Goal: Information Seeking & Learning: Learn about a topic

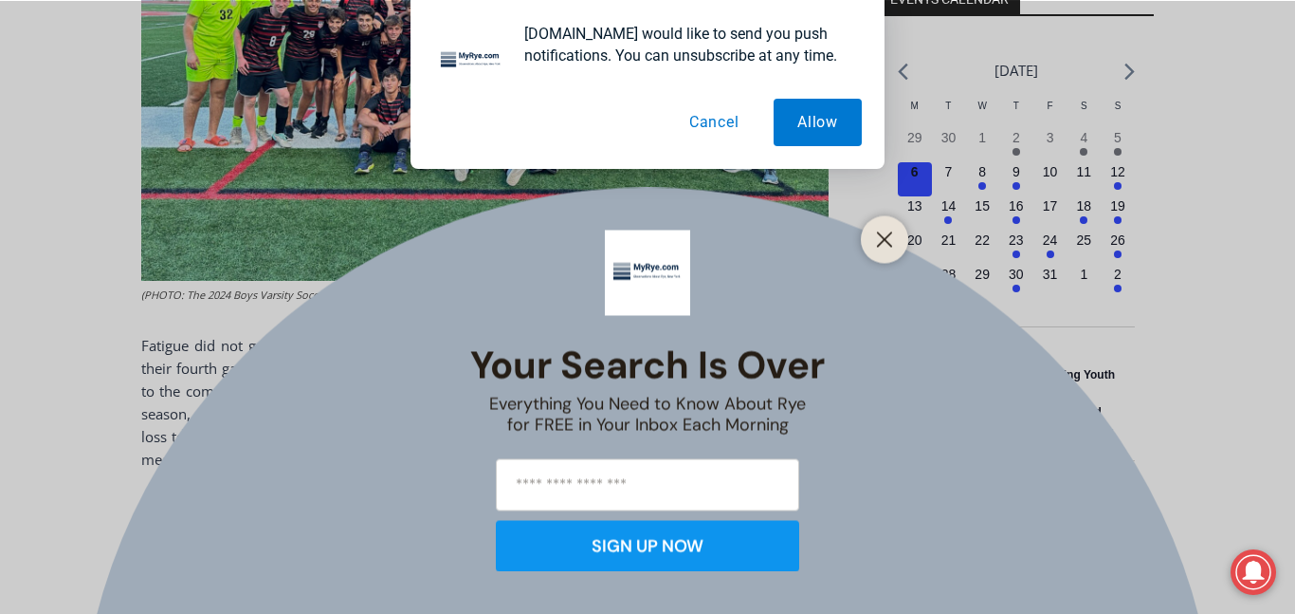
scroll to position [753, 0]
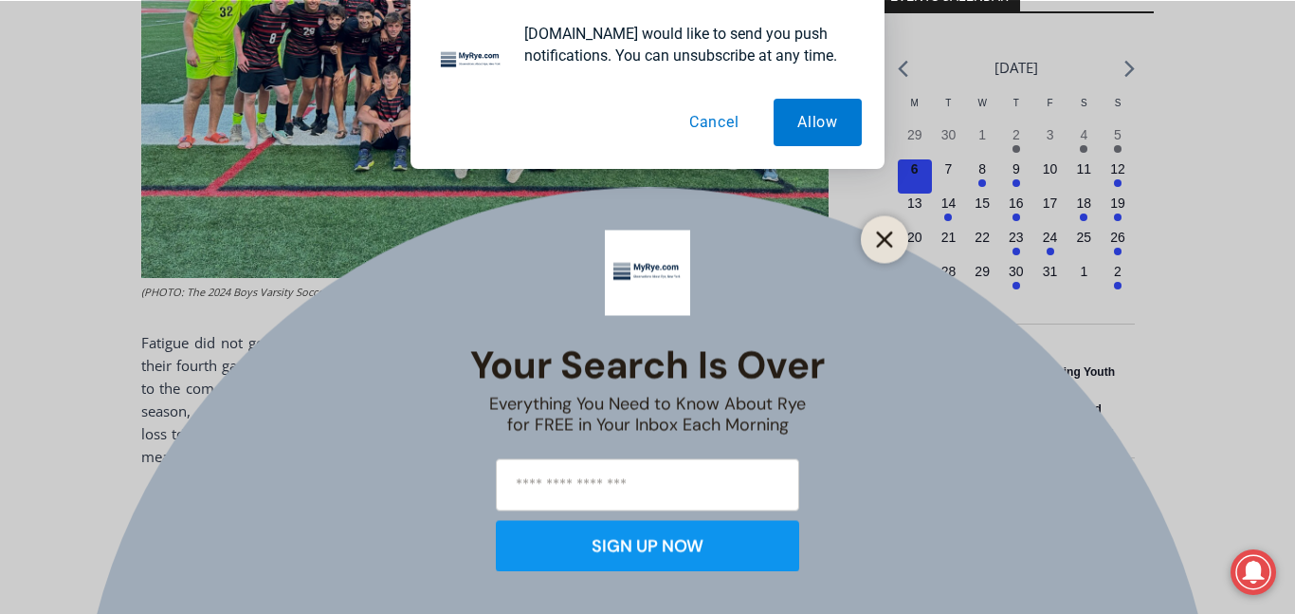
click at [878, 245] on line "Close" at bounding box center [884, 238] width 13 height 13
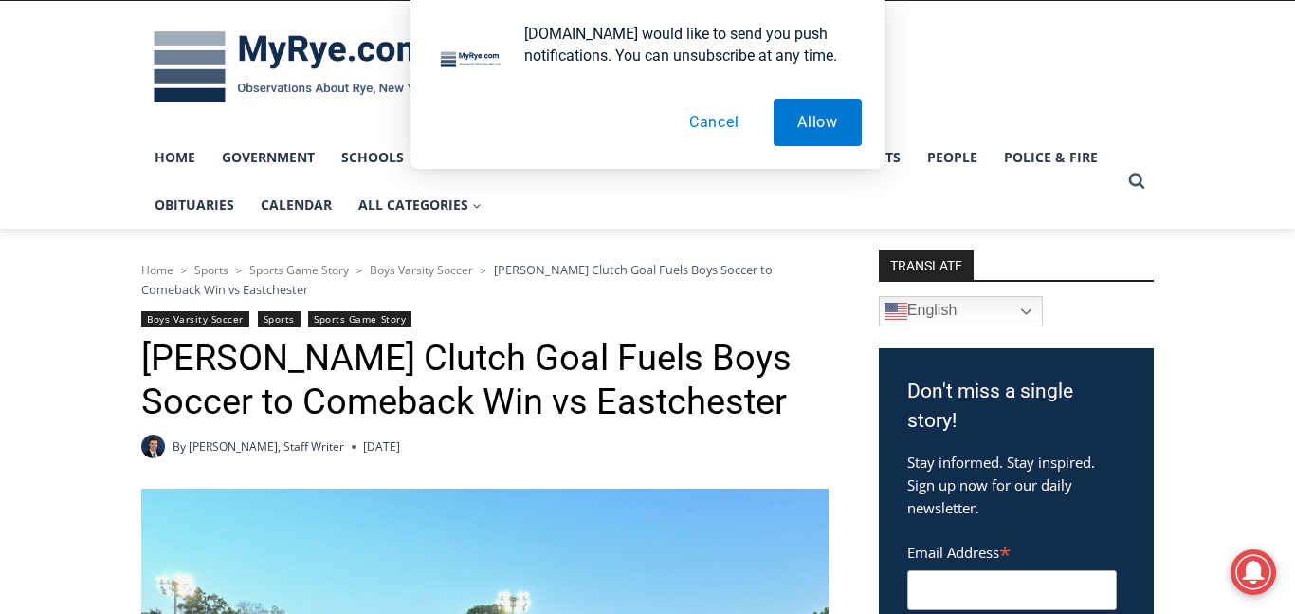
scroll to position [0, 0]
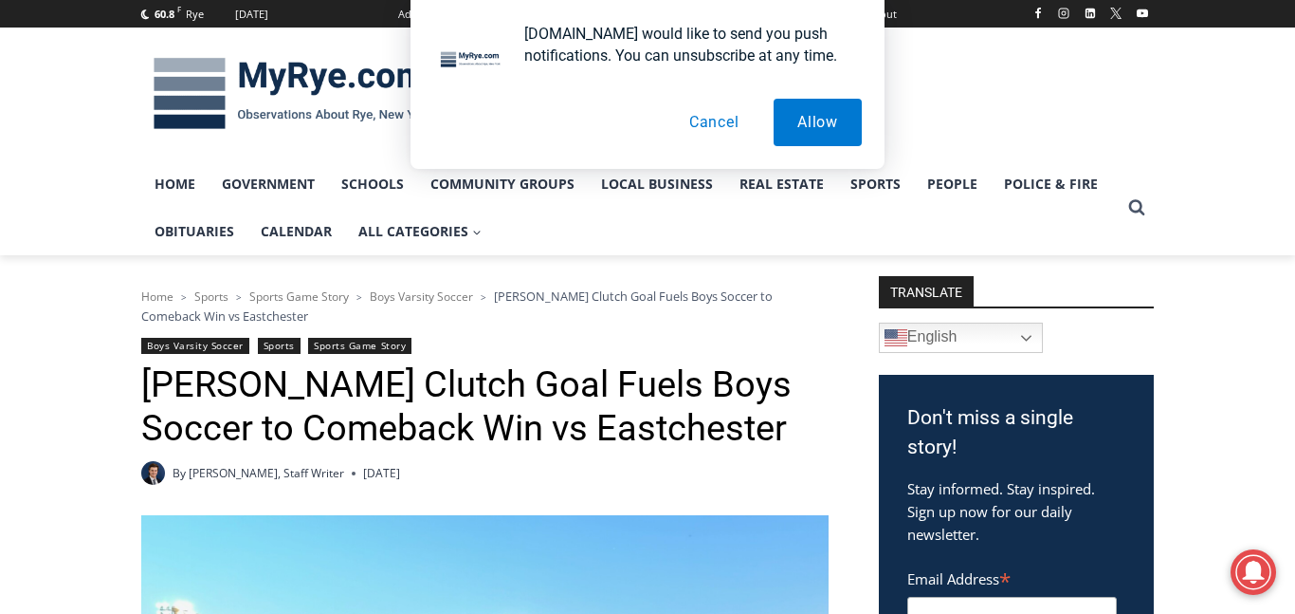
click at [732, 138] on button "Cancel" at bounding box center [715, 122] width 98 height 47
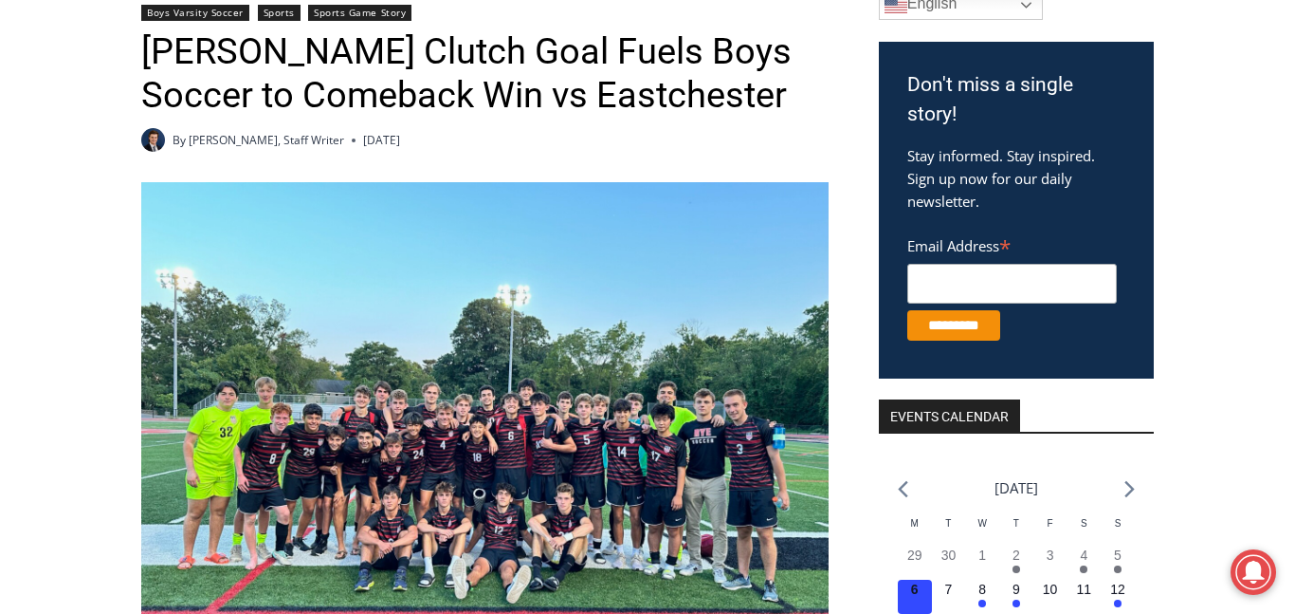
scroll to position [335, 0]
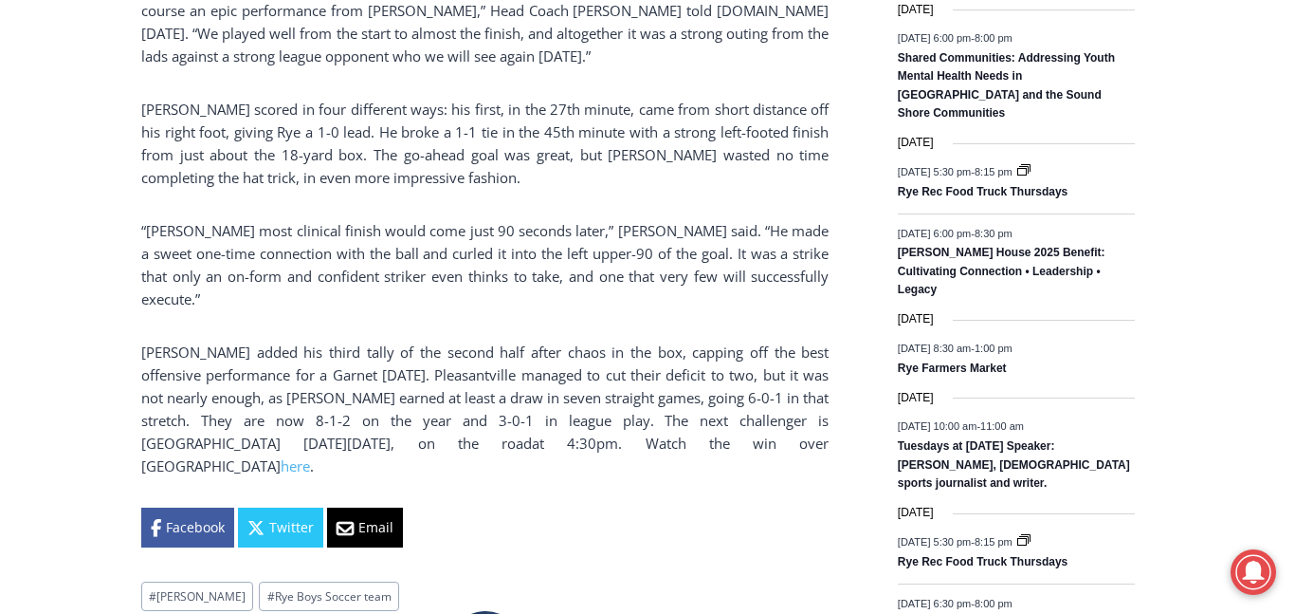
scroll to position [1208, 0]
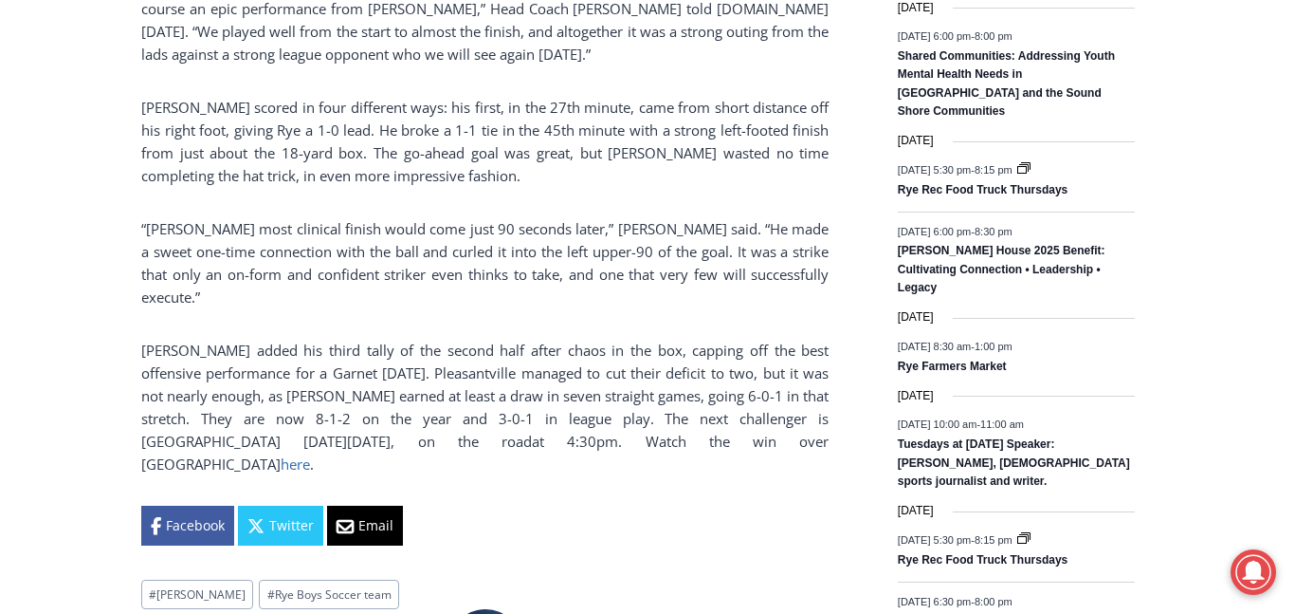
click at [310, 454] on link "here" at bounding box center [295, 463] width 29 height 19
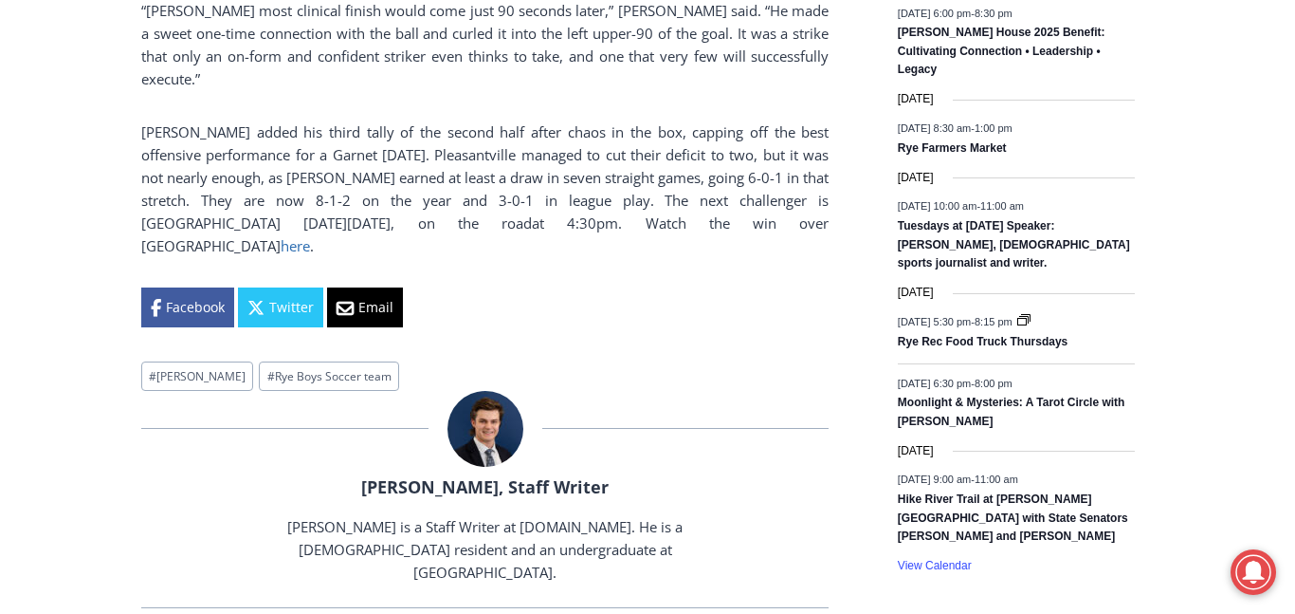
scroll to position [1430, 0]
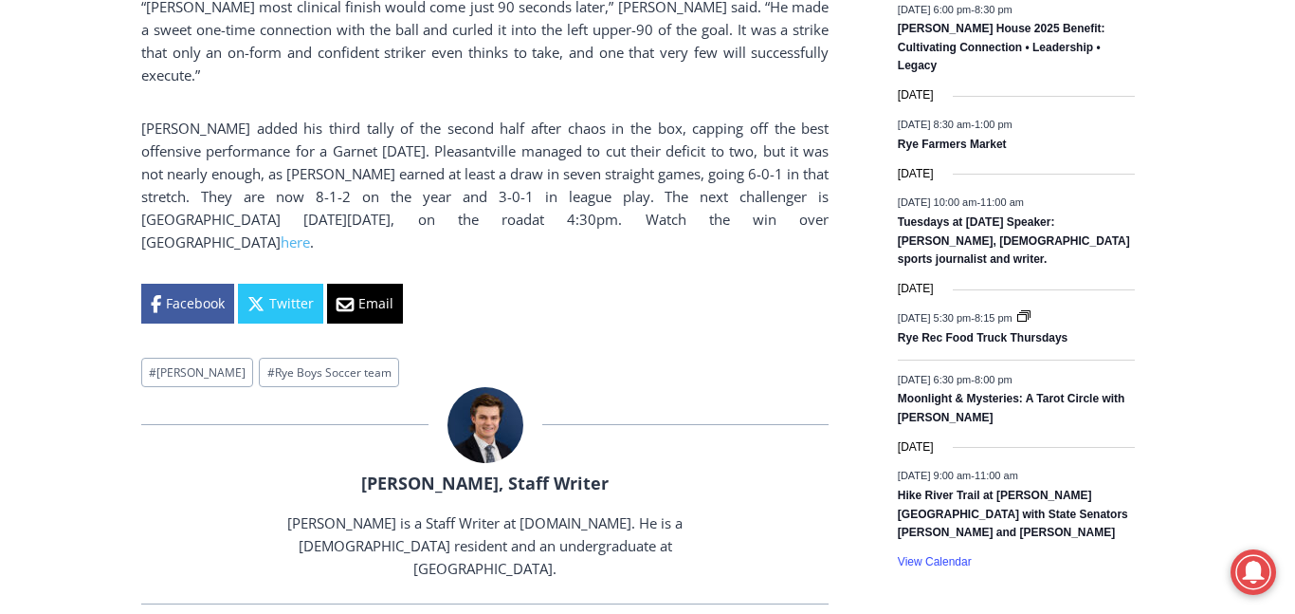
click at [472, 471] on link "[PERSON_NAME], Staff Writer" at bounding box center [485, 482] width 248 height 23
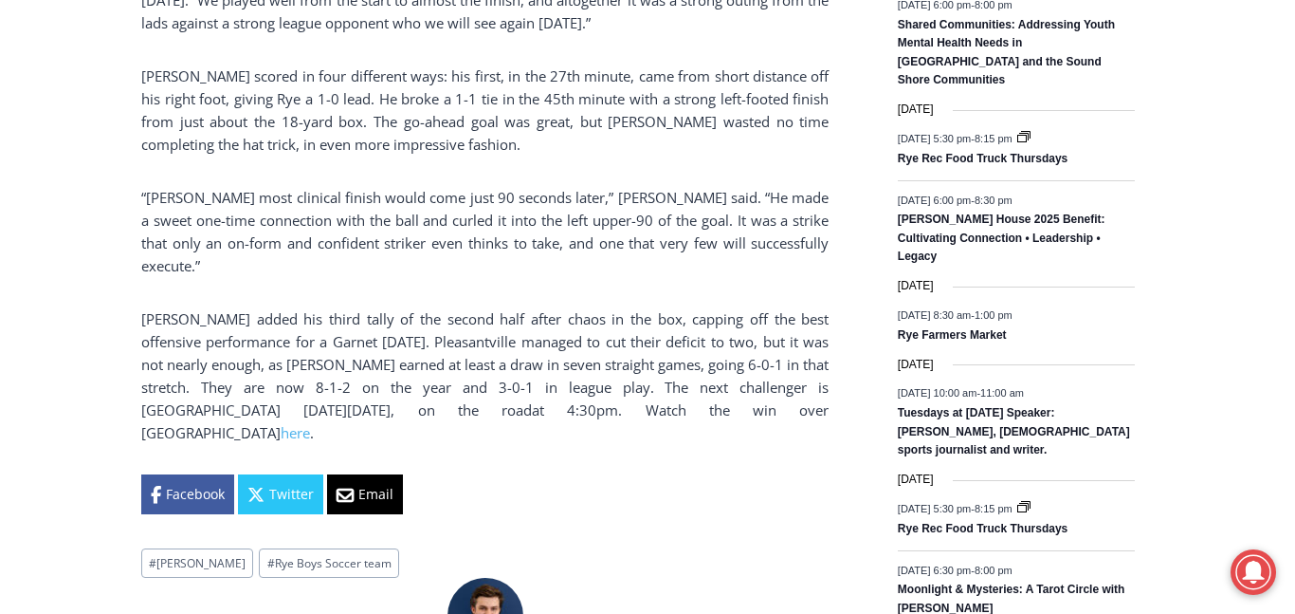
scroll to position [1239, 0]
click at [367, 351] on p "Wismer added his third tally of the second half after chaos in the box, capping…" at bounding box center [485, 376] width 688 height 137
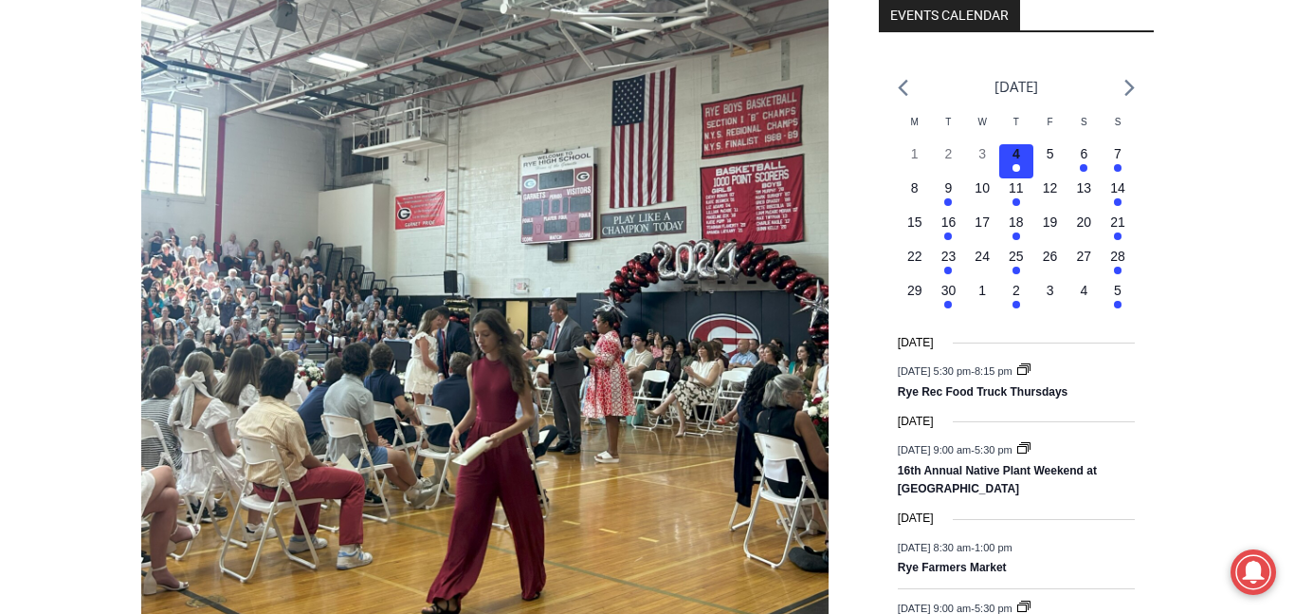
scroll to position [738, 0]
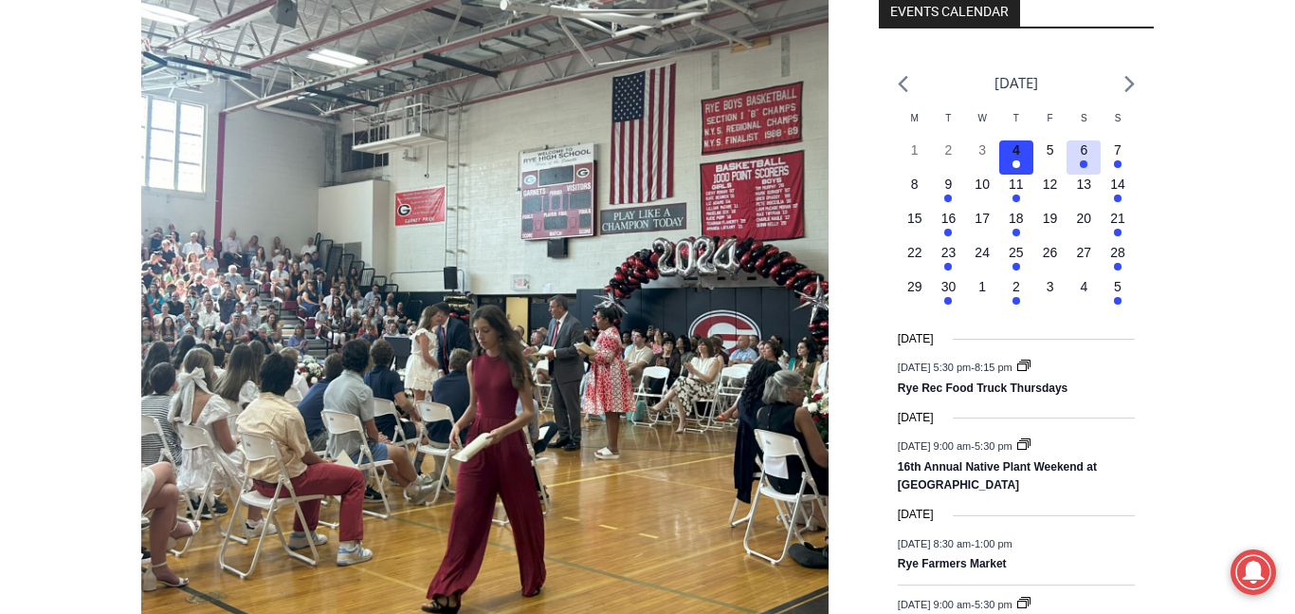
click at [1084, 163] on em "Has events" at bounding box center [1084, 164] width 8 height 8
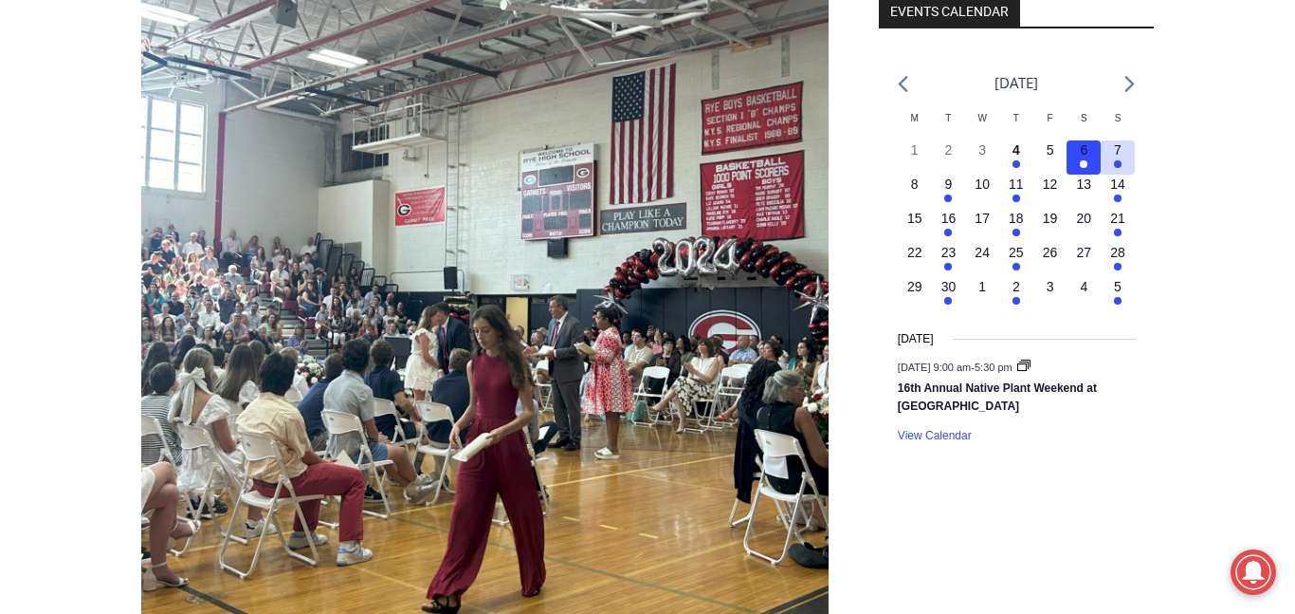
click at [1124, 164] on button "3 events, 7" at bounding box center [1118, 157] width 34 height 34
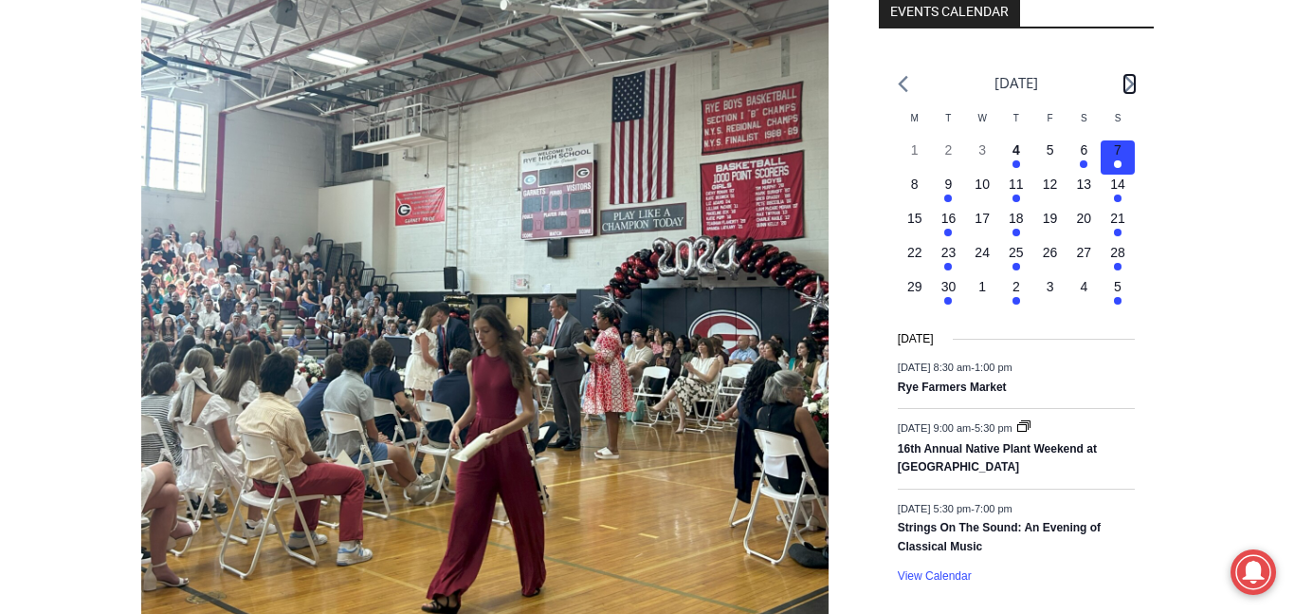
click at [1129, 90] on icon "Next month" at bounding box center [1130, 84] width 10 height 18
click at [1127, 89] on icon "Next month" at bounding box center [1130, 84] width 10 height 18
click at [1129, 92] on icon "Next month" at bounding box center [1130, 84] width 10 height 18
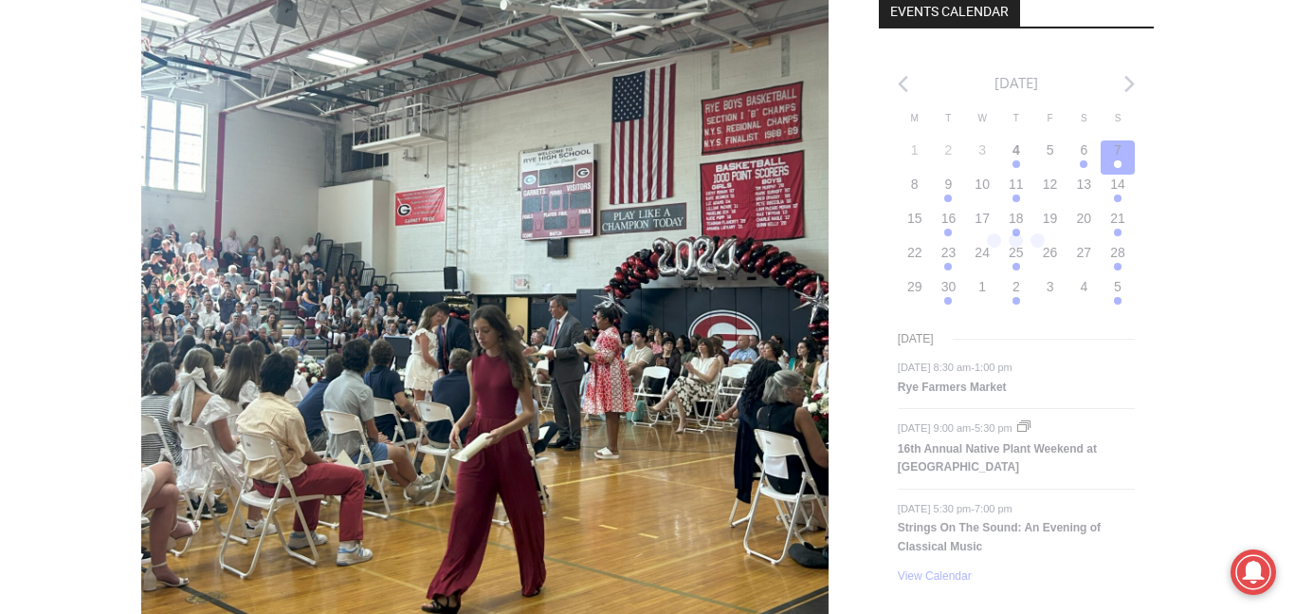
click at [1131, 103] on div "Loading view." at bounding box center [1016, 328] width 275 height 554
click at [1134, 105] on div "Loading view." at bounding box center [1016, 328] width 275 height 554
click at [1133, 112] on h3 "S Sun" at bounding box center [1118, 118] width 34 height 14
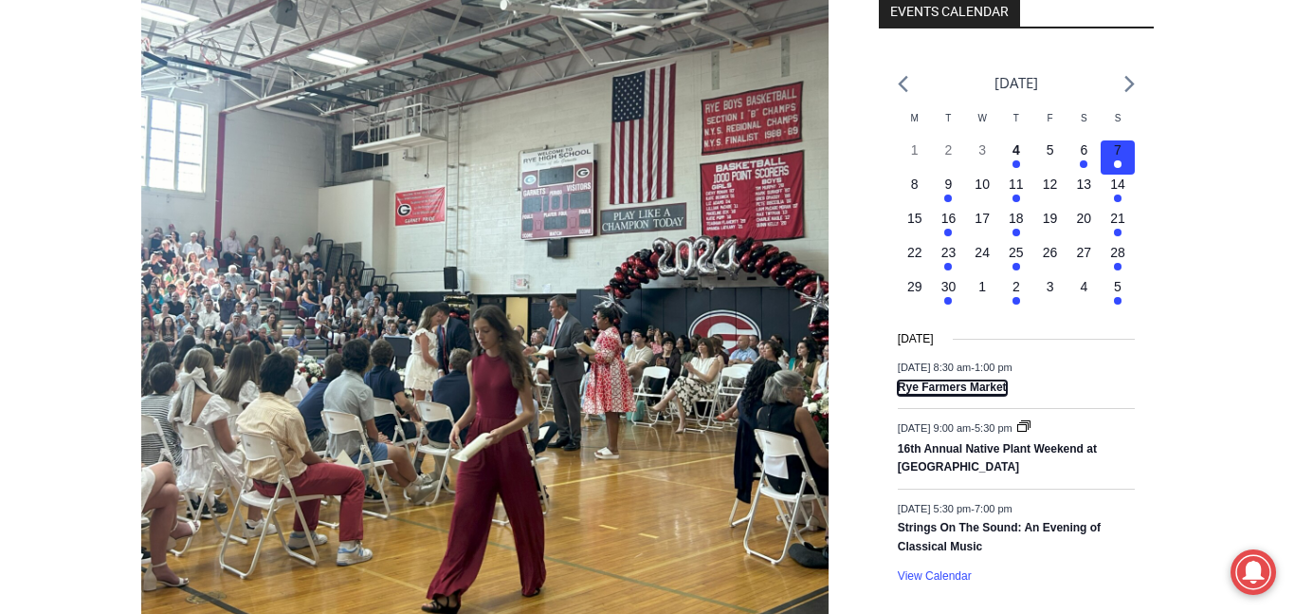
click at [987, 383] on link "Rye Farmers Market" at bounding box center [952, 387] width 109 height 15
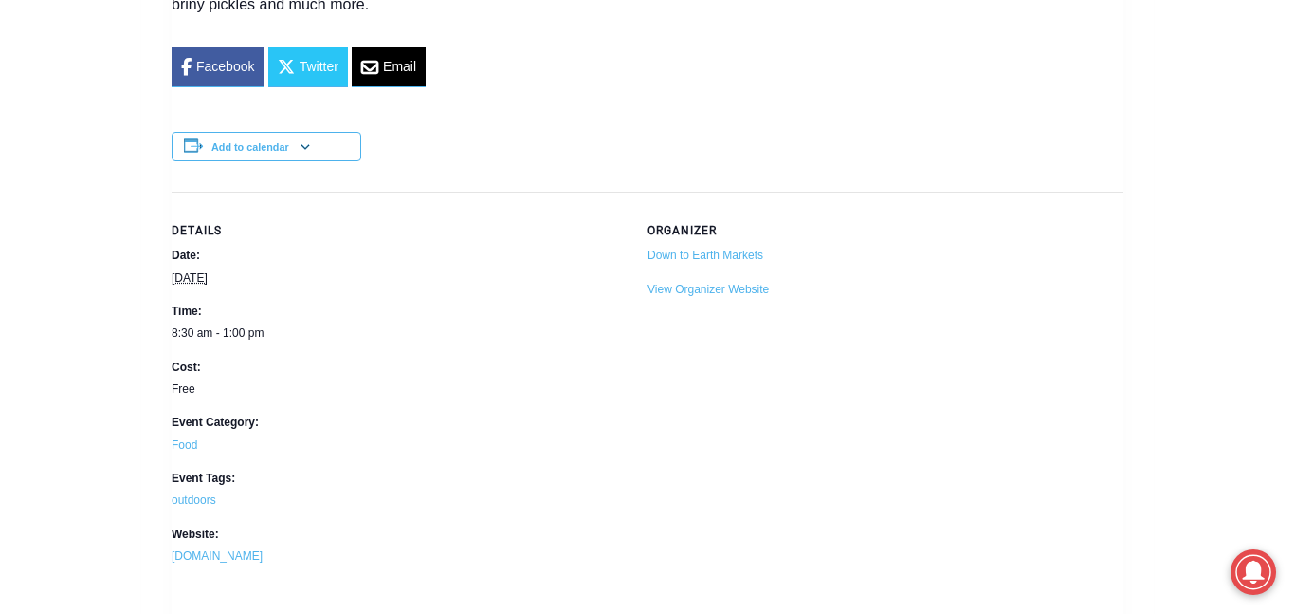
scroll to position [966, 0]
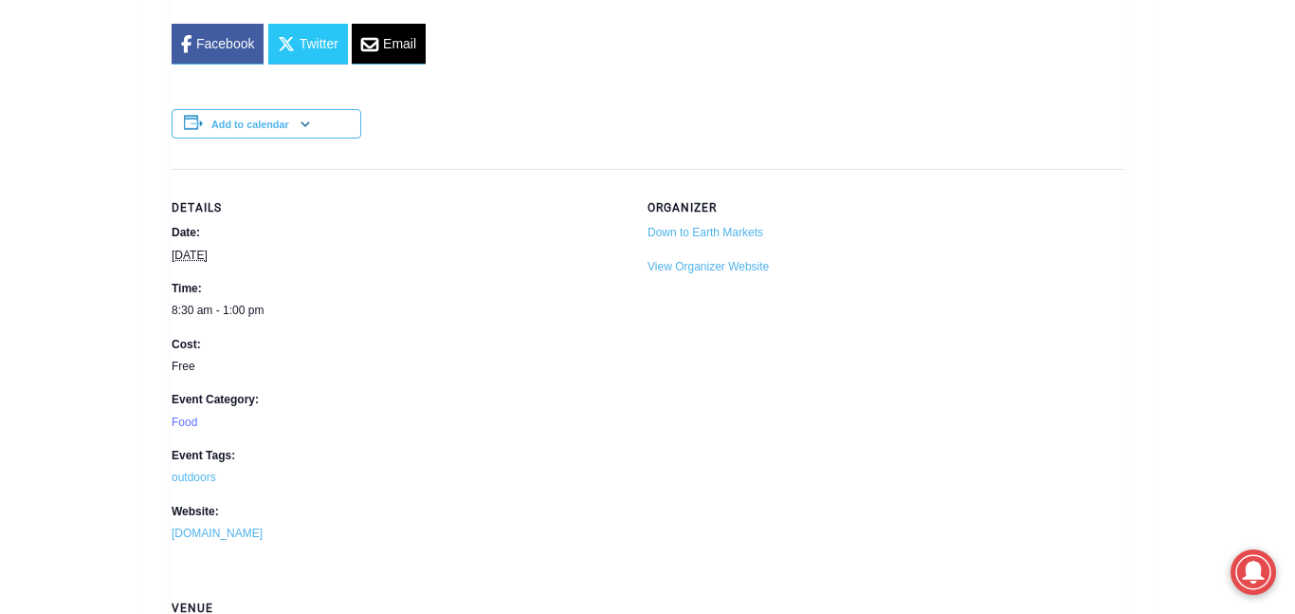
click at [181, 429] on link "Food" at bounding box center [185, 421] width 26 height 13
